Goal: Answer question/provide support

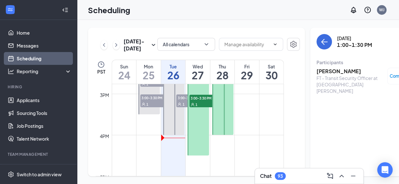
scroll to position [606, 0]
click at [183, 101] on span "3:00-3:30 PM" at bounding box center [192, 97] width 32 height 6
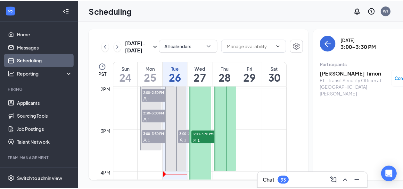
scroll to position [574, 0]
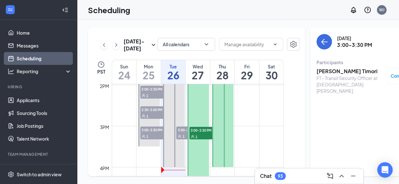
click at [325, 68] on h3 "[PERSON_NAME] Timori" at bounding box center [349, 71] width 67 height 7
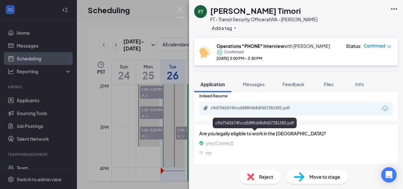
scroll to position [488, 0]
click at [212, 107] on div "c9d7542674fccd588fd68df607281582.pdf" at bounding box center [256, 107] width 90 height 5
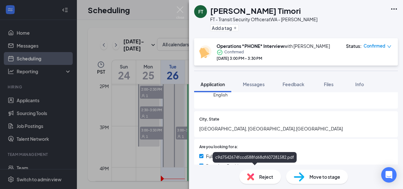
scroll to position [0, 0]
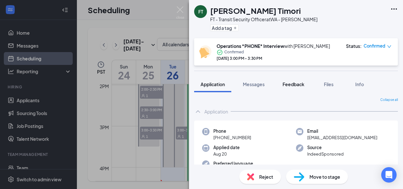
click at [293, 86] on span "Feedback" at bounding box center [294, 84] width 22 height 6
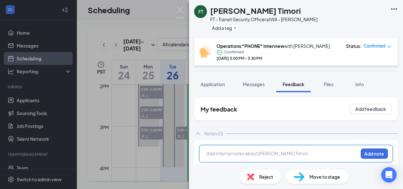
click at [228, 154] on div at bounding box center [282, 153] width 151 height 7
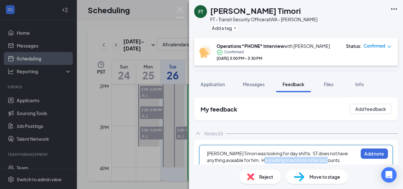
scroll to position [7, 0]
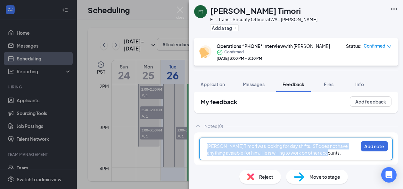
drag, startPoint x: 331, startPoint y: 161, endPoint x: 206, endPoint y: 145, distance: 126.1
click at [202, 144] on div "[PERSON_NAME] Timori was looking for day shifts. ST does not have anything avai…" at bounding box center [297, 148] width 194 height 22
copy span "[PERSON_NAME] Timori was looking for day shifts. ST does not have anything avai…"
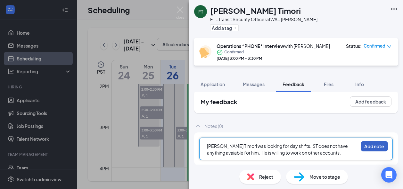
click at [370, 146] on button "Add note" at bounding box center [374, 146] width 27 height 10
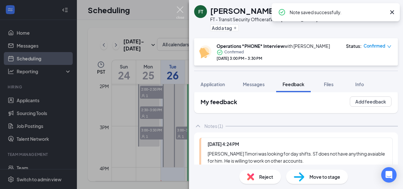
click at [182, 12] on img at bounding box center [180, 12] width 8 height 13
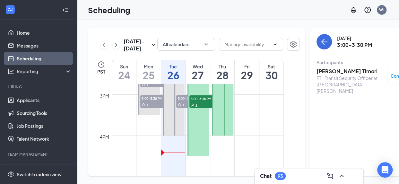
click at [198, 108] on div "1" at bounding box center [205, 105] width 32 height 6
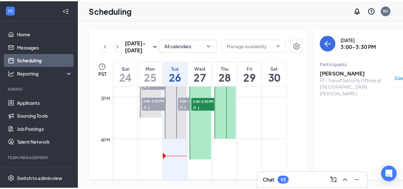
scroll to position [606, 0]
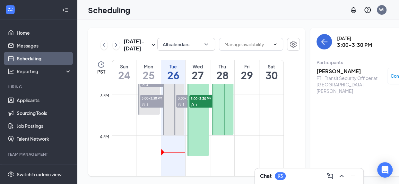
click at [320, 75] on div "FT - Transit Security Officer at [GEOGRAPHIC_DATA][PERSON_NAME]" at bounding box center [349, 84] width 67 height 19
click at [316, 68] on h3 "[PERSON_NAME]" at bounding box center [349, 71] width 67 height 7
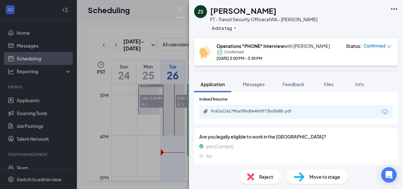
scroll to position [489, 0]
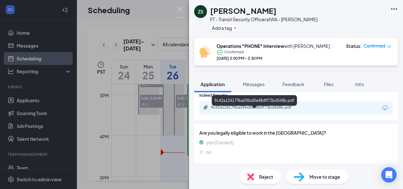
click at [234, 106] on div "9c42a124179ba59bd0e48dff73bd568b.pdf" at bounding box center [256, 107] width 90 height 5
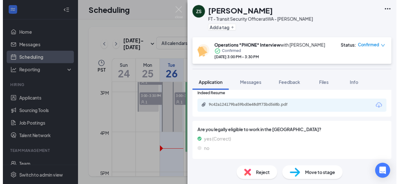
scroll to position [486, 0]
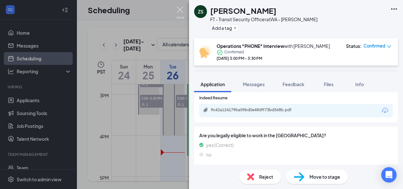
click at [180, 11] on img at bounding box center [180, 12] width 8 height 13
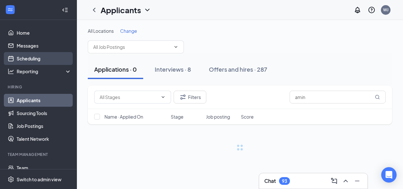
click at [38, 58] on link "Scheduling" at bounding box center [44, 58] width 55 height 13
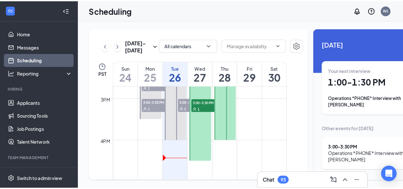
scroll to position [604, 0]
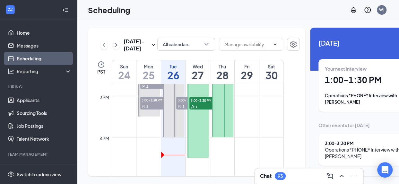
click at [182, 103] on span "3:00-3:30 PM" at bounding box center [192, 100] width 32 height 6
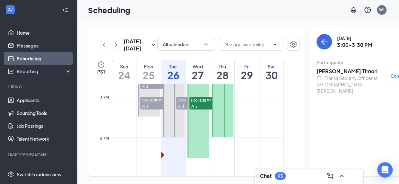
click at [279, 72] on h3 "[PERSON_NAME] Timori" at bounding box center [349, 71] width 67 height 7
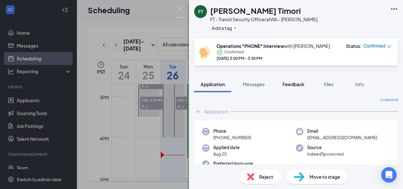
click at [279, 86] on span "Feedback" at bounding box center [294, 84] width 22 height 6
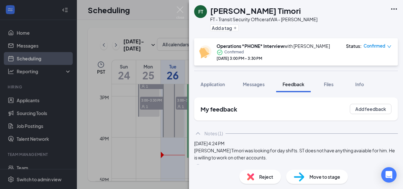
click at [279, 159] on div "[PERSON_NAME] Timori was looking for day shifts. ST does not have anything avai…" at bounding box center [296, 154] width 204 height 14
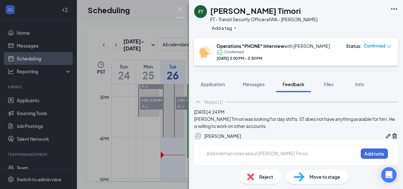
scroll to position [32, 0]
click at [279, 139] on icon "Pen" at bounding box center [389, 135] width 6 height 6
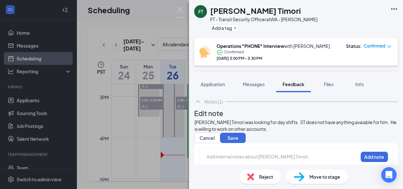
click at [279, 132] on span "[PERSON_NAME] Timori was looking for day shifts. ST does not have anything avai…" at bounding box center [296, 125] width 203 height 13
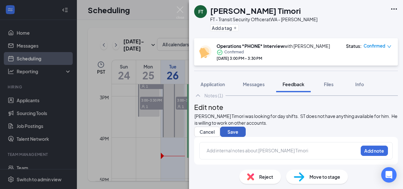
click at [246, 137] on button "Save" at bounding box center [233, 131] width 26 height 10
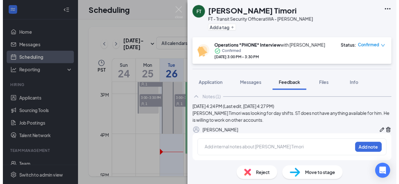
scroll to position [0, 0]
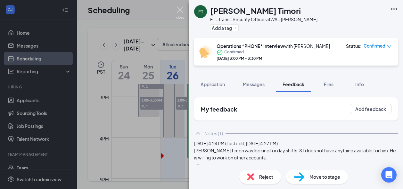
click at [183, 10] on img at bounding box center [180, 12] width 8 height 13
